Goal: Task Accomplishment & Management: Manage account settings

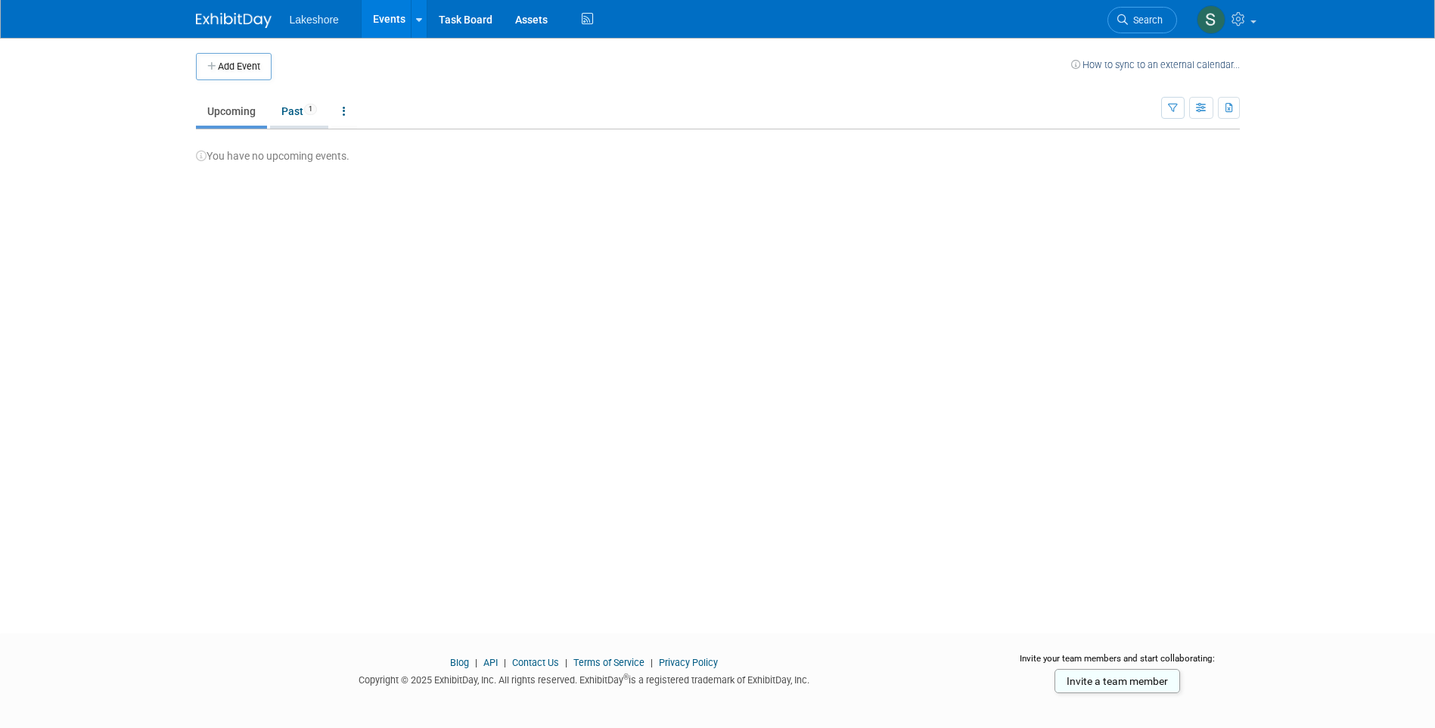
click at [291, 110] on link "Past 1" at bounding box center [299, 111] width 58 height 29
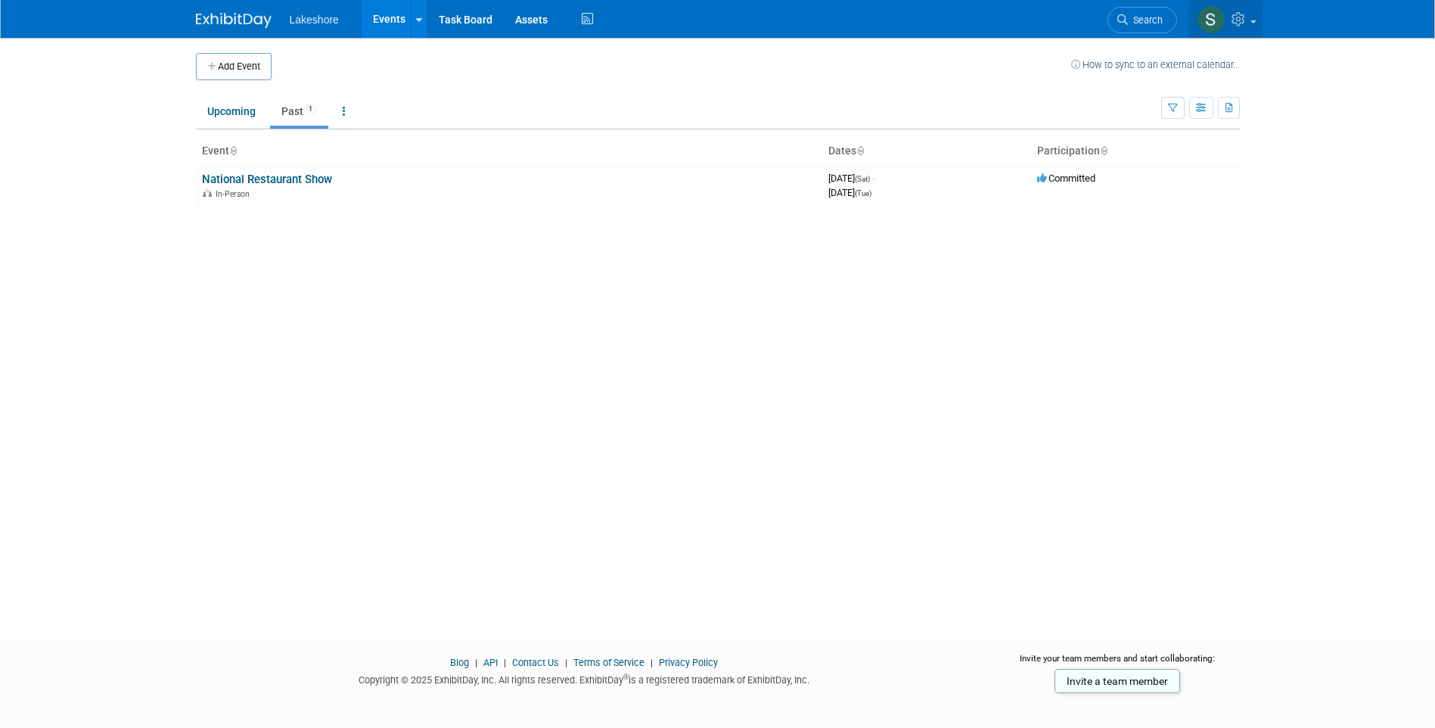
click at [1246, 21] on icon at bounding box center [1239, 19] width 17 height 14
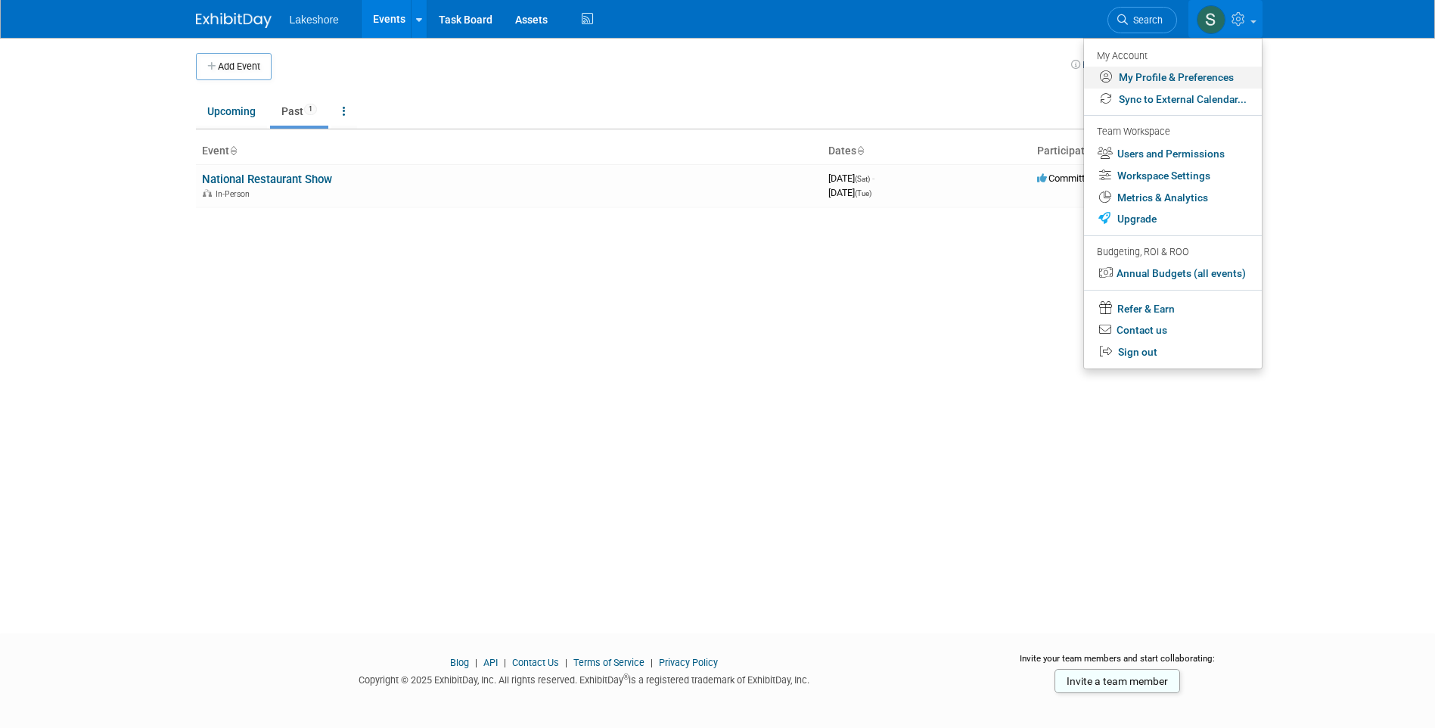
click at [1206, 73] on link "My Profile & Preferences" at bounding box center [1173, 78] width 178 height 22
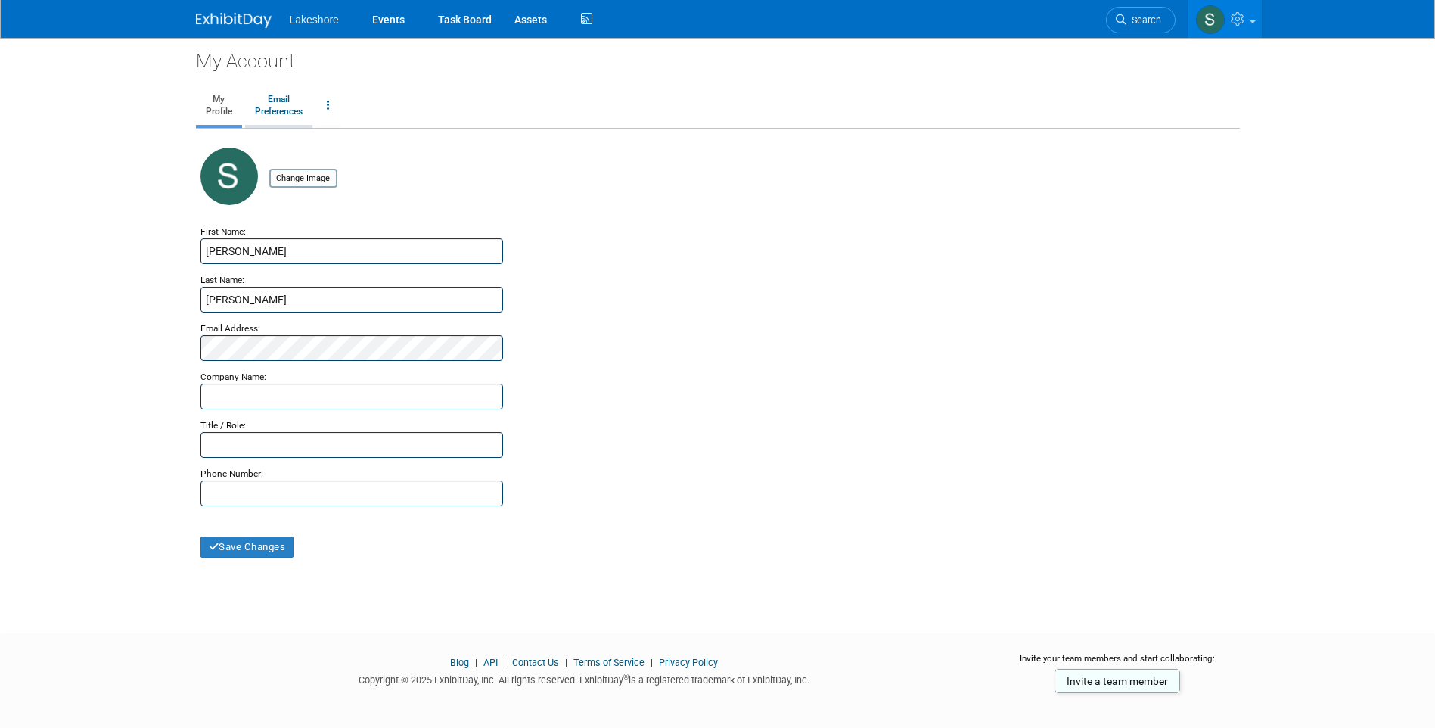
click at [287, 110] on link "Email Preferences" at bounding box center [278, 106] width 67 height 38
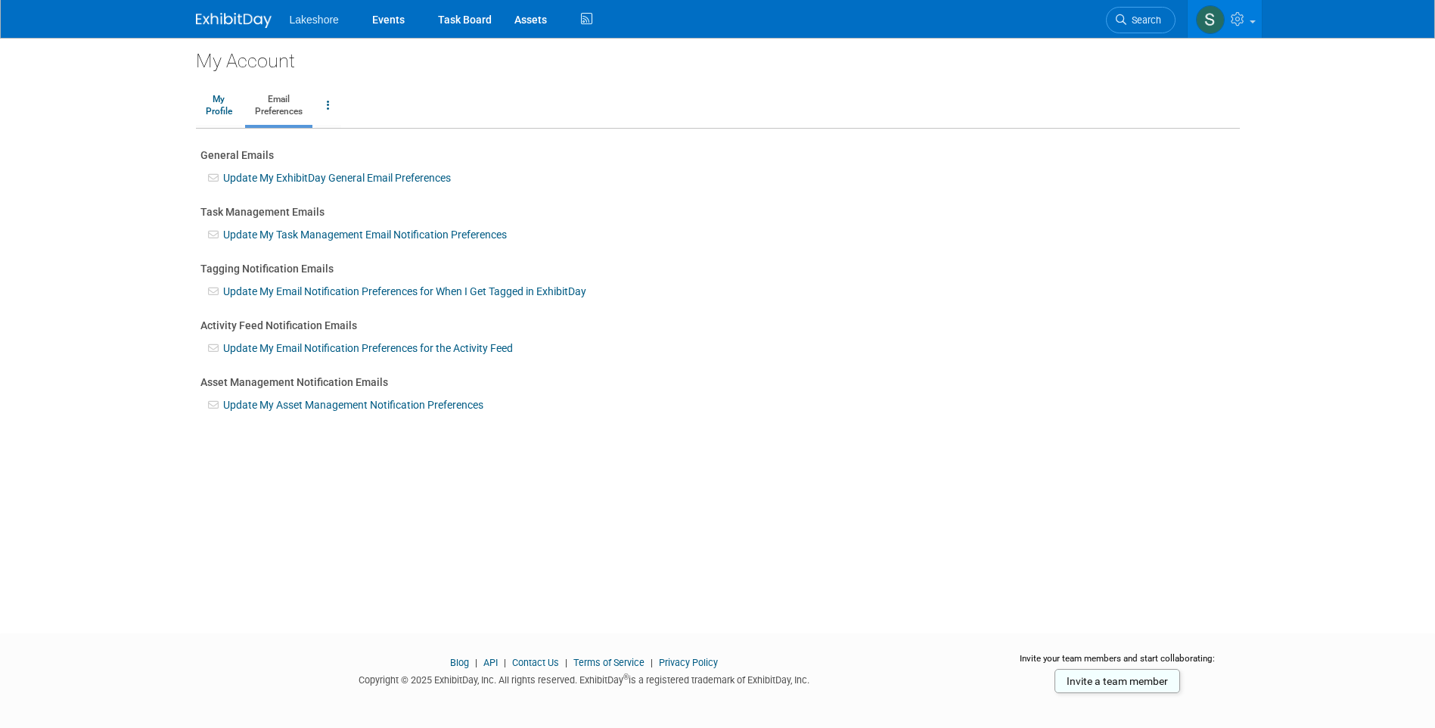
click at [320, 178] on link "Update My ExhibitDay General Email Preferences" at bounding box center [337, 178] width 228 height 12
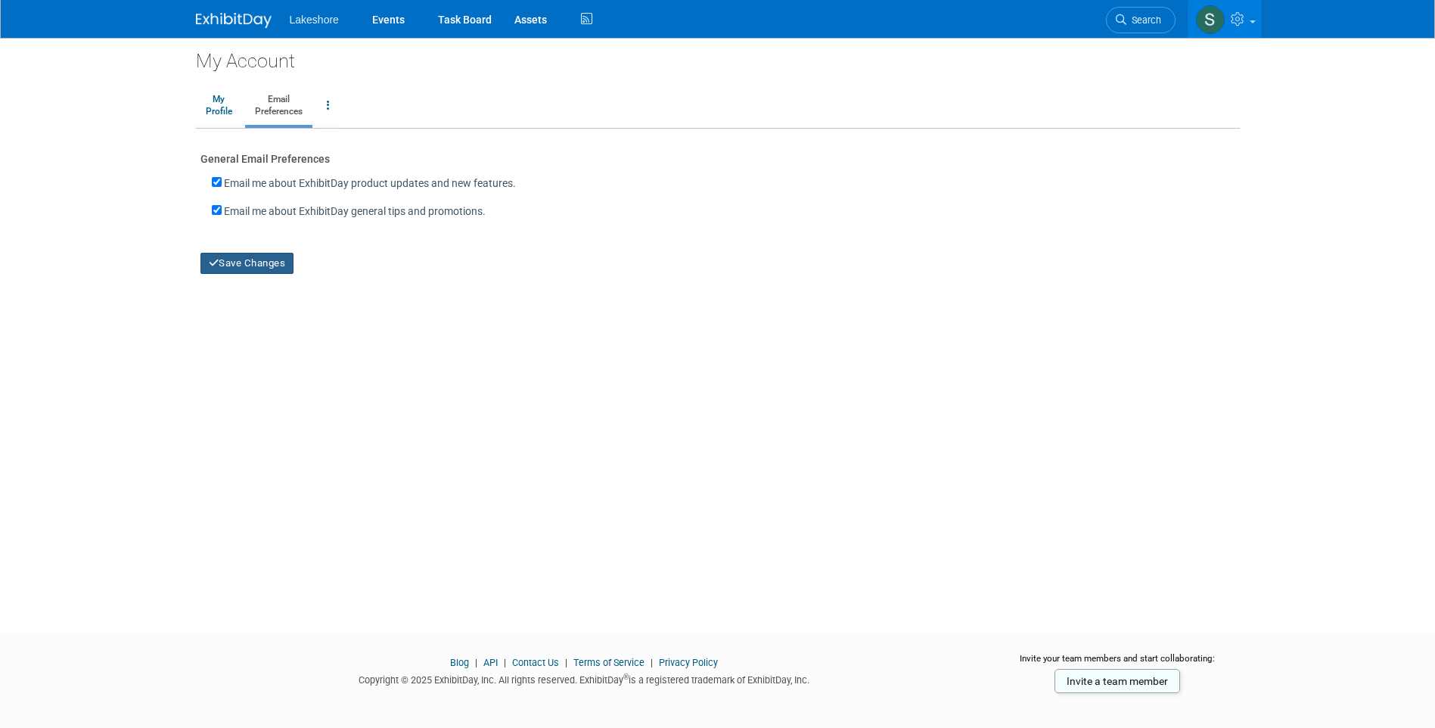
click at [234, 264] on button "Save Changes" at bounding box center [247, 263] width 94 height 21
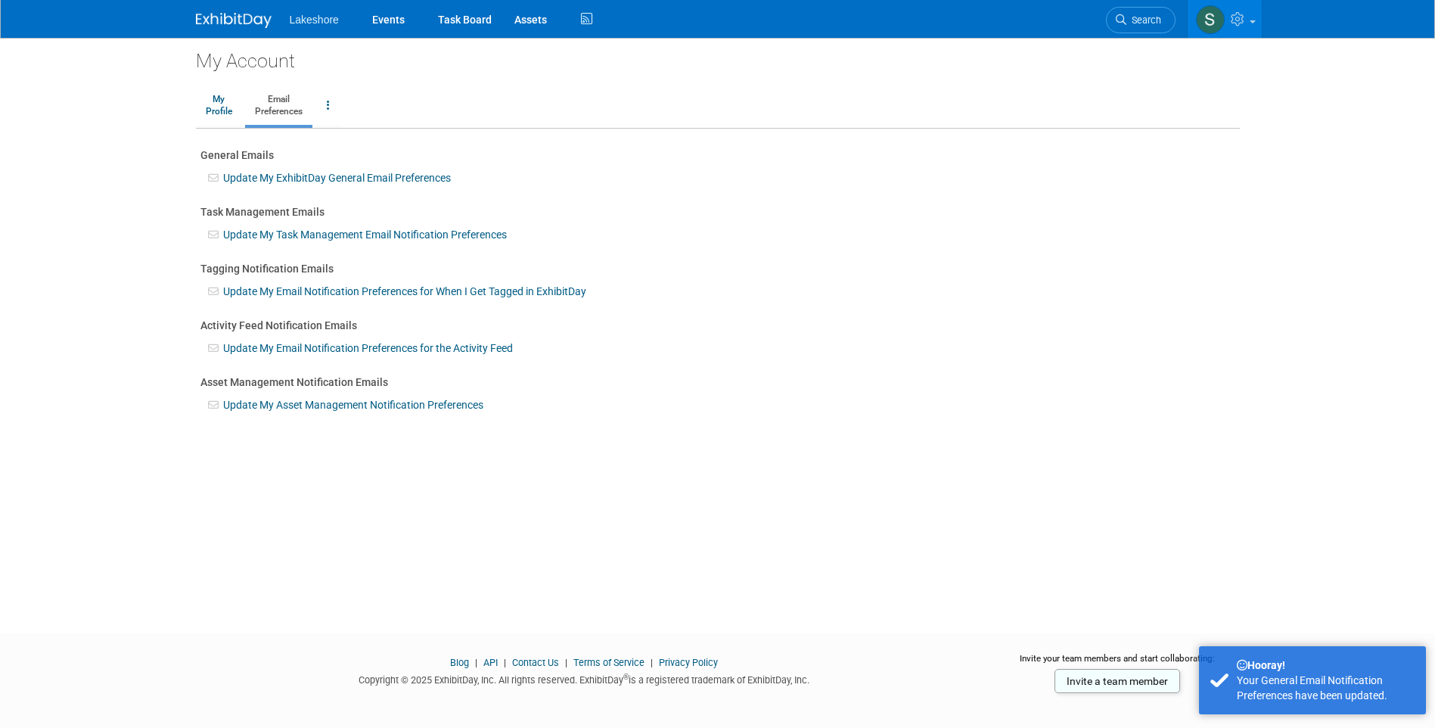
click at [254, 234] on link "Update My Task Management Email Notification Preferences" at bounding box center [365, 234] width 284 height 12
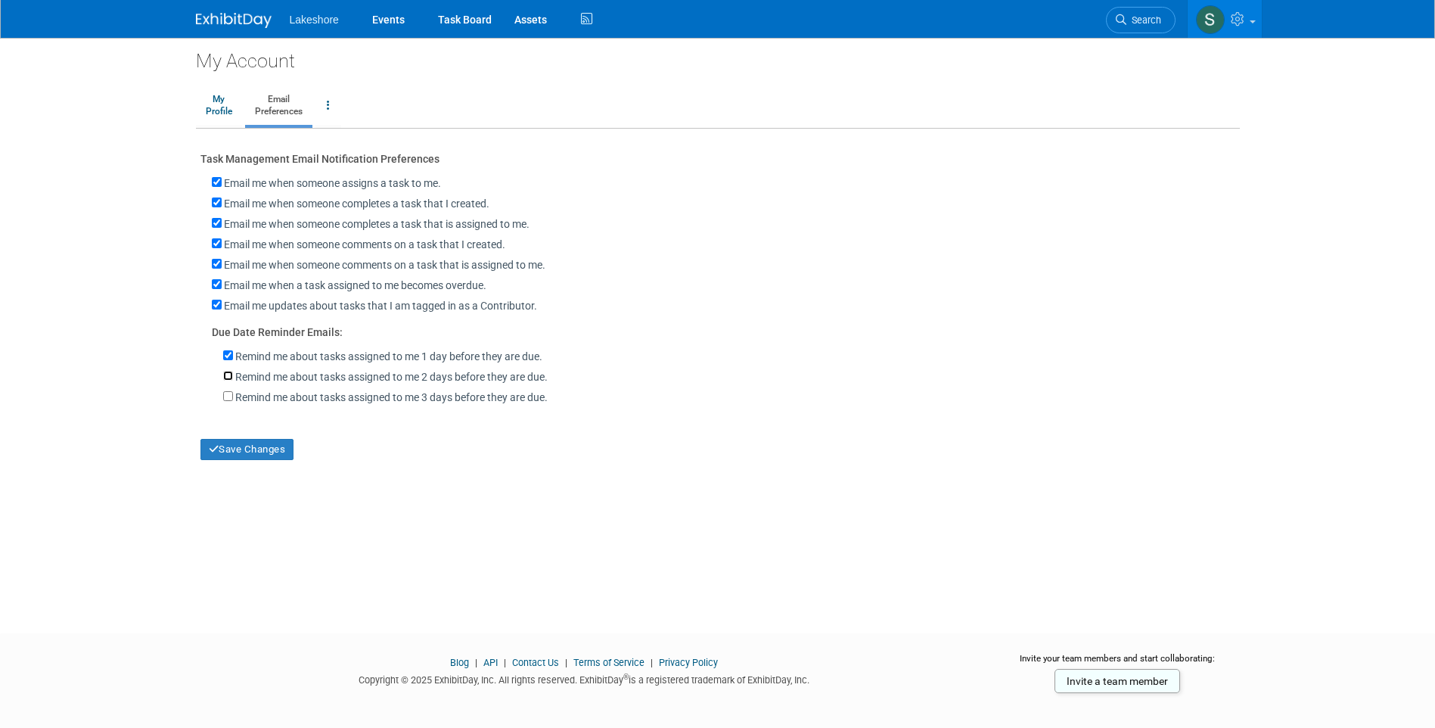
click at [227, 380] on input "Remind me about tasks assigned to me 2 days before they are due." at bounding box center [228, 376] width 10 height 10
checkbox input "true"
click at [225, 455] on button "Save Changes" at bounding box center [247, 449] width 94 height 21
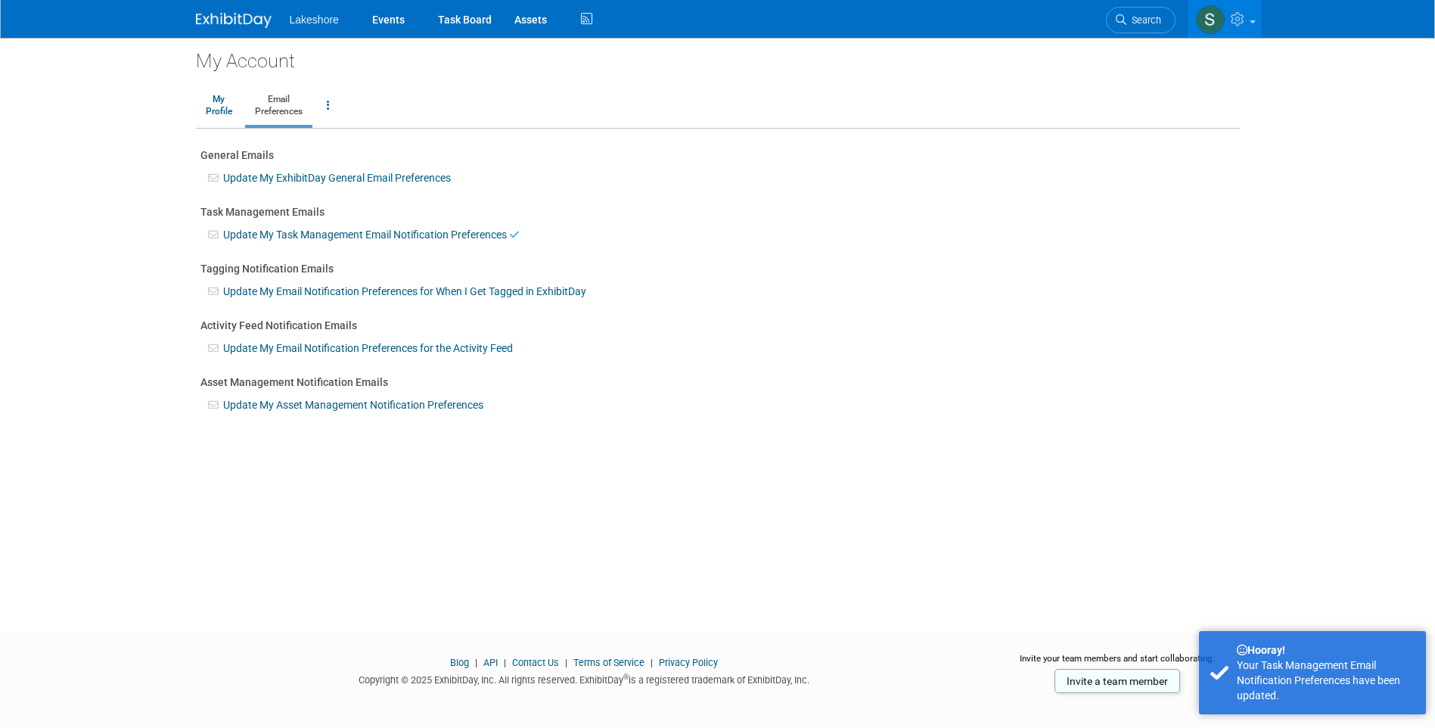
click at [235, 292] on link "Update My Email Notification Preferences for When I Get Tagged in ExhibitDay" at bounding box center [404, 291] width 363 height 12
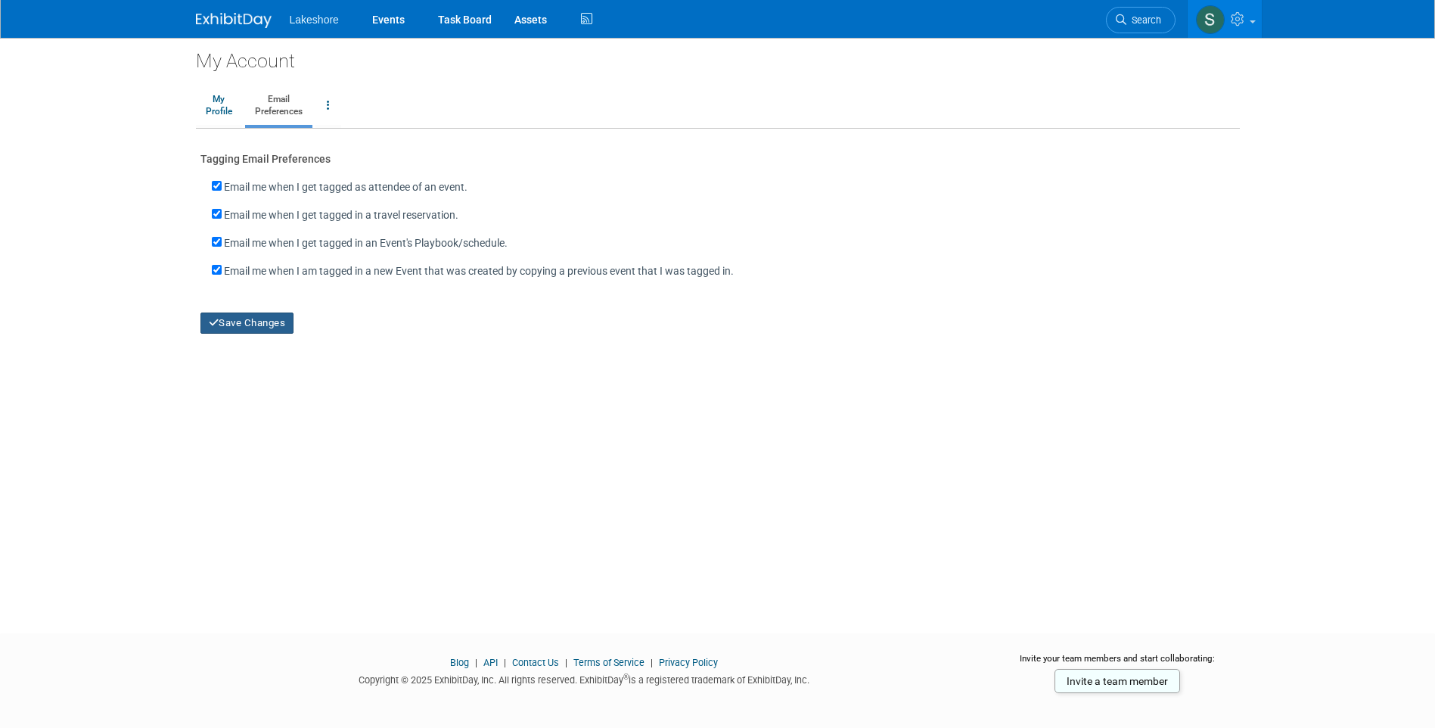
click at [235, 325] on button "Save Changes" at bounding box center [247, 322] width 94 height 21
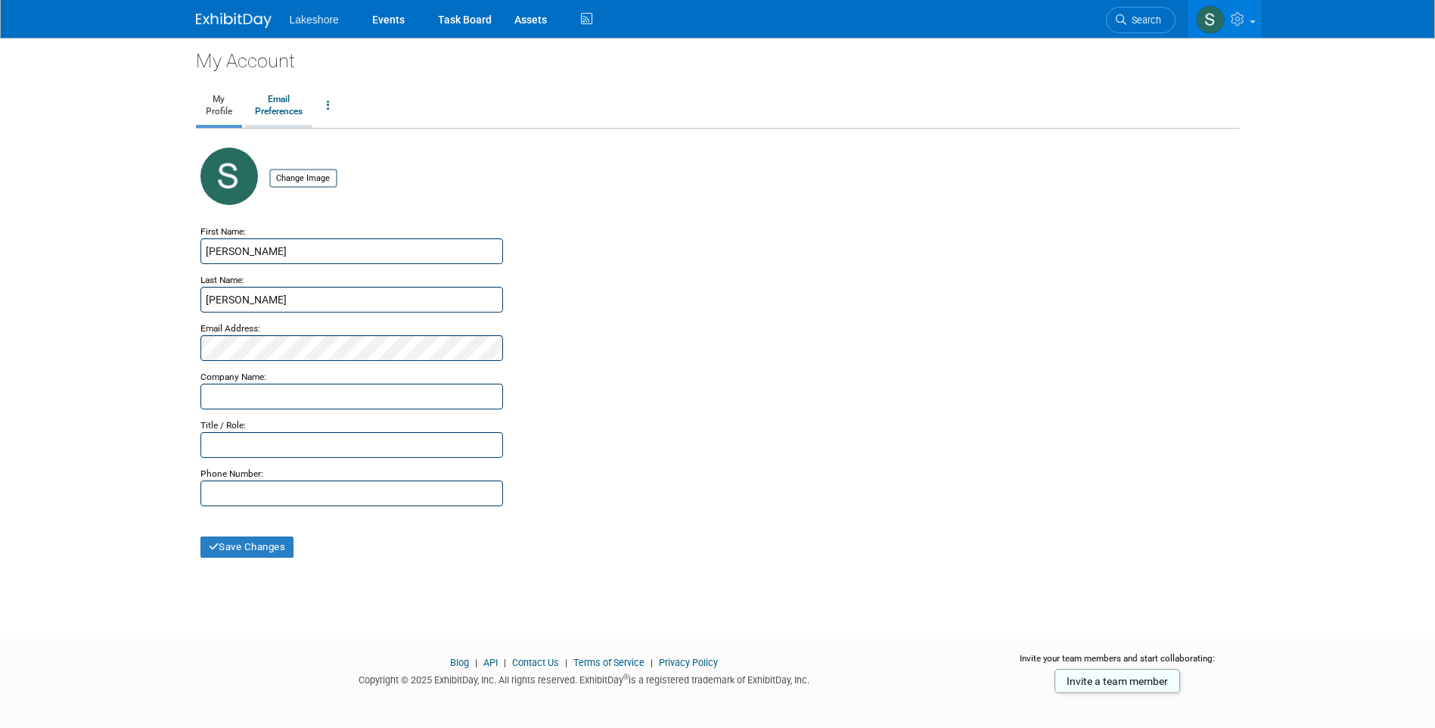
click at [286, 107] on link "Email Preferences" at bounding box center [278, 106] width 67 height 38
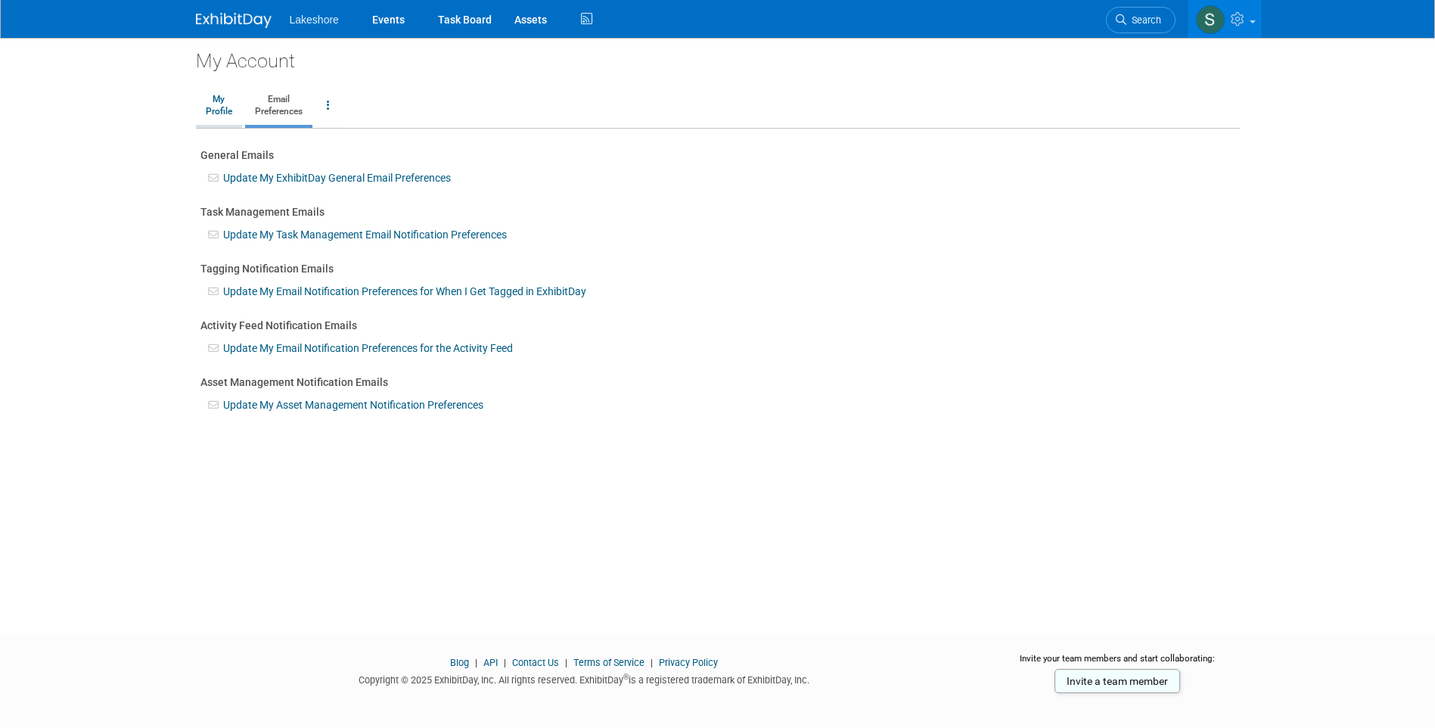
click at [229, 109] on link "My Profile" at bounding box center [219, 106] width 46 height 38
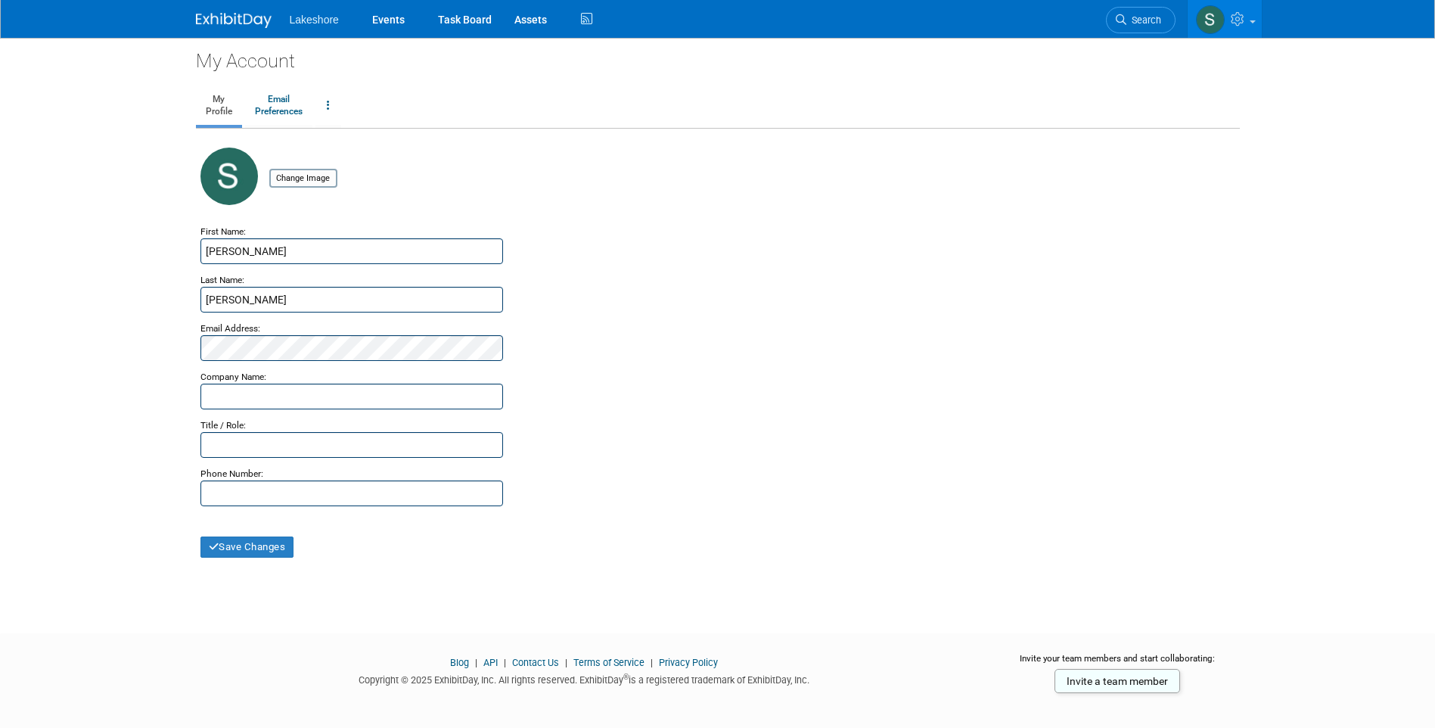
click at [323, 20] on span "Lakeshore" at bounding box center [314, 20] width 49 height 12
click at [377, 20] on link "Events" at bounding box center [388, 19] width 55 height 38
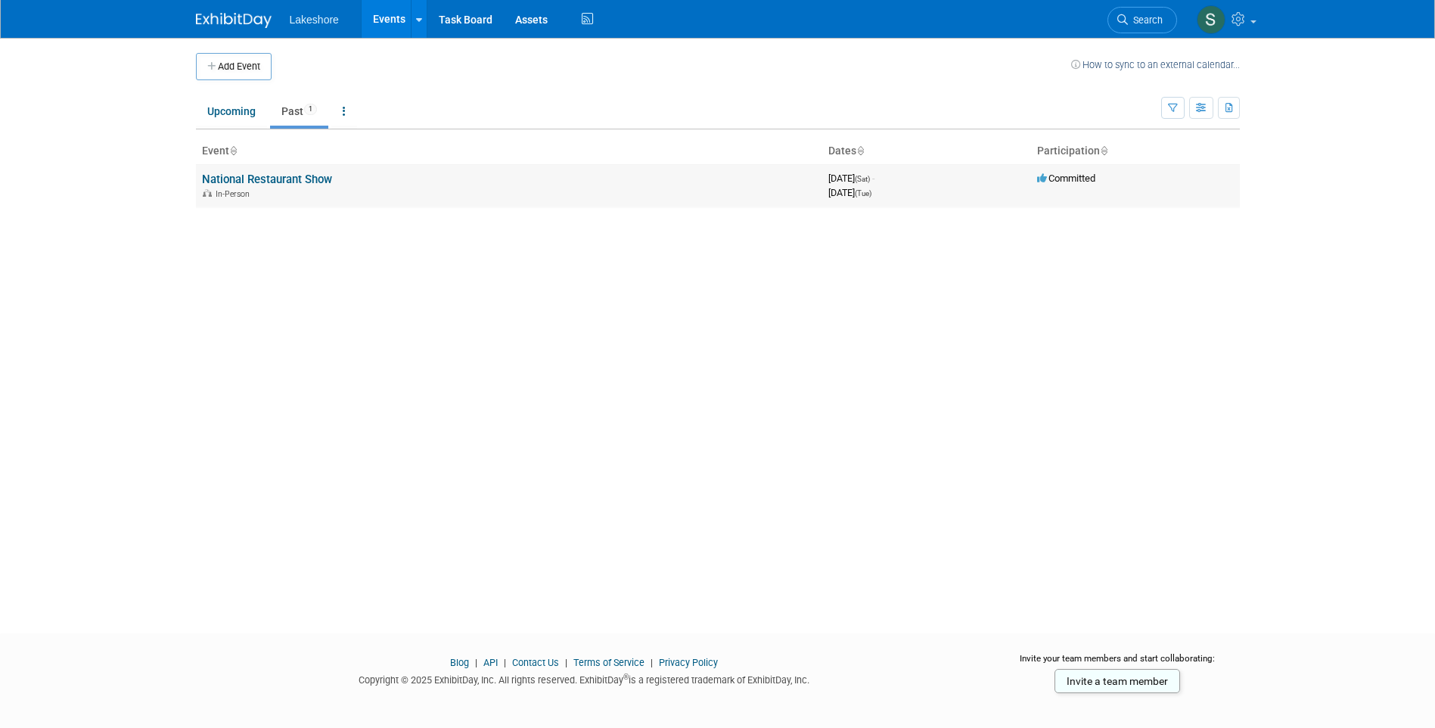
click at [224, 183] on link "National Restaurant Show" at bounding box center [267, 179] width 130 height 14
